Goal: Information Seeking & Learning: Learn about a topic

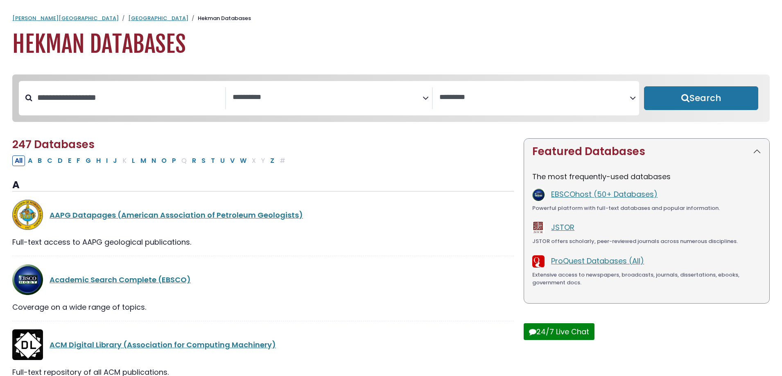
select select "Database Subject Filter"
select select "Database Vendors Filter"
type input "****"
click at [644, 86] on button "Search" at bounding box center [701, 98] width 114 height 24
select select "Database Subject Filter"
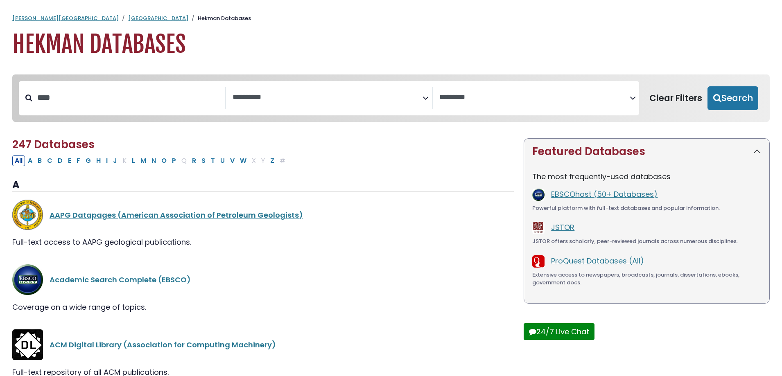
select select "Database Vendors Filter"
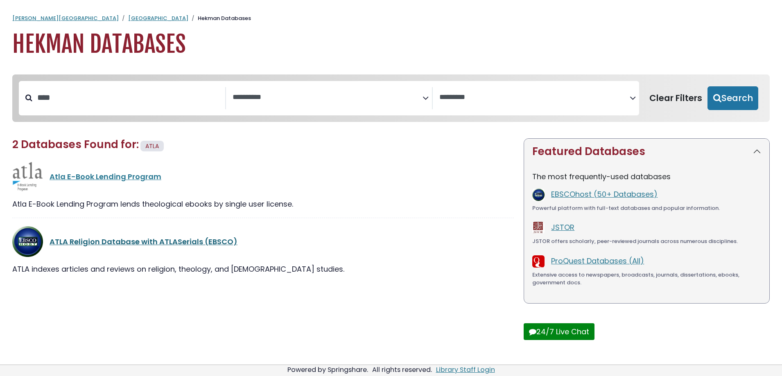
click at [151, 247] on link "ATLA Religion Database with ATLASerials (EBSCO)" at bounding box center [144, 242] width 188 height 10
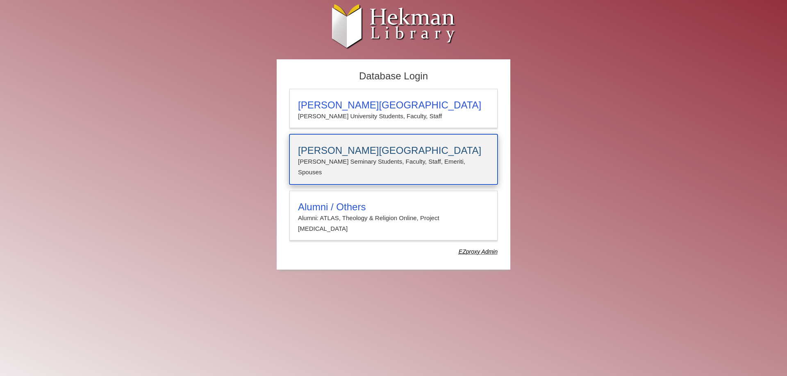
click at [413, 150] on h3 "Calvin Theological Seminary" at bounding box center [393, 150] width 191 height 11
